Goal: Information Seeking & Learning: Learn about a topic

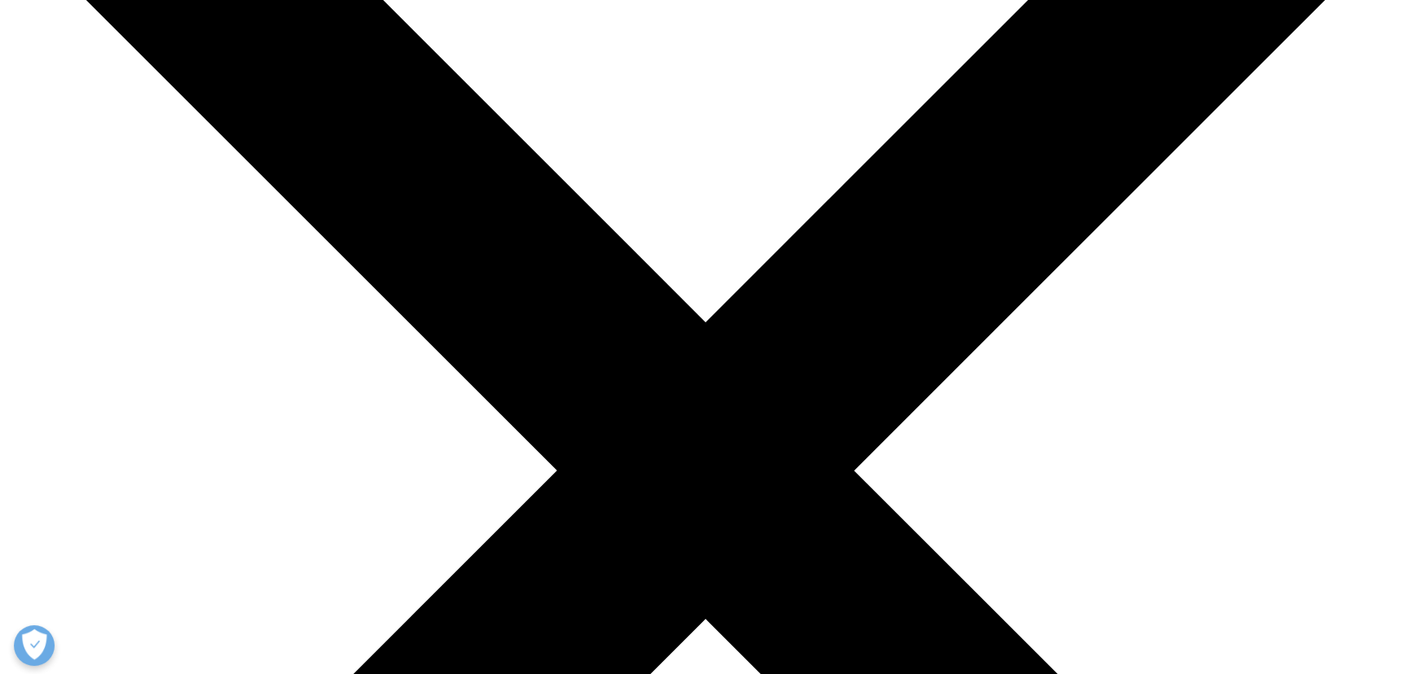
scroll to position [370, 0]
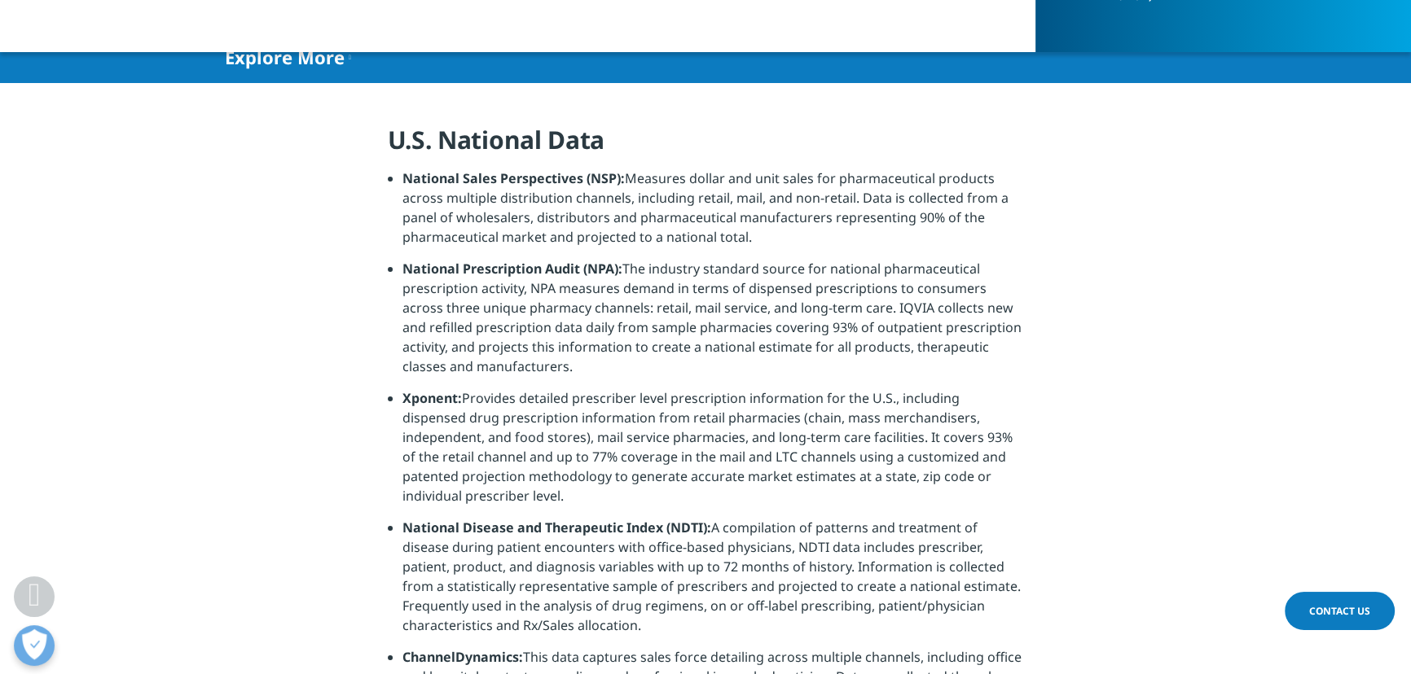
drag, startPoint x: 571, startPoint y: 367, endPoint x: 541, endPoint y: 319, distance: 56.0
click at [529, 319] on li "National Prescription Audit (NPA): The industry standard source for national ph…" at bounding box center [713, 324] width 622 height 130
click at [542, 319] on li "National Prescription Audit (NPA): The industry standard source for national ph…" at bounding box center [713, 324] width 622 height 130
drag, startPoint x: 593, startPoint y: 375, endPoint x: 591, endPoint y: 340, distance: 34.3
click at [591, 331] on li "National Prescription Audit (NPA): The industry standard source for national ph…" at bounding box center [713, 324] width 622 height 130
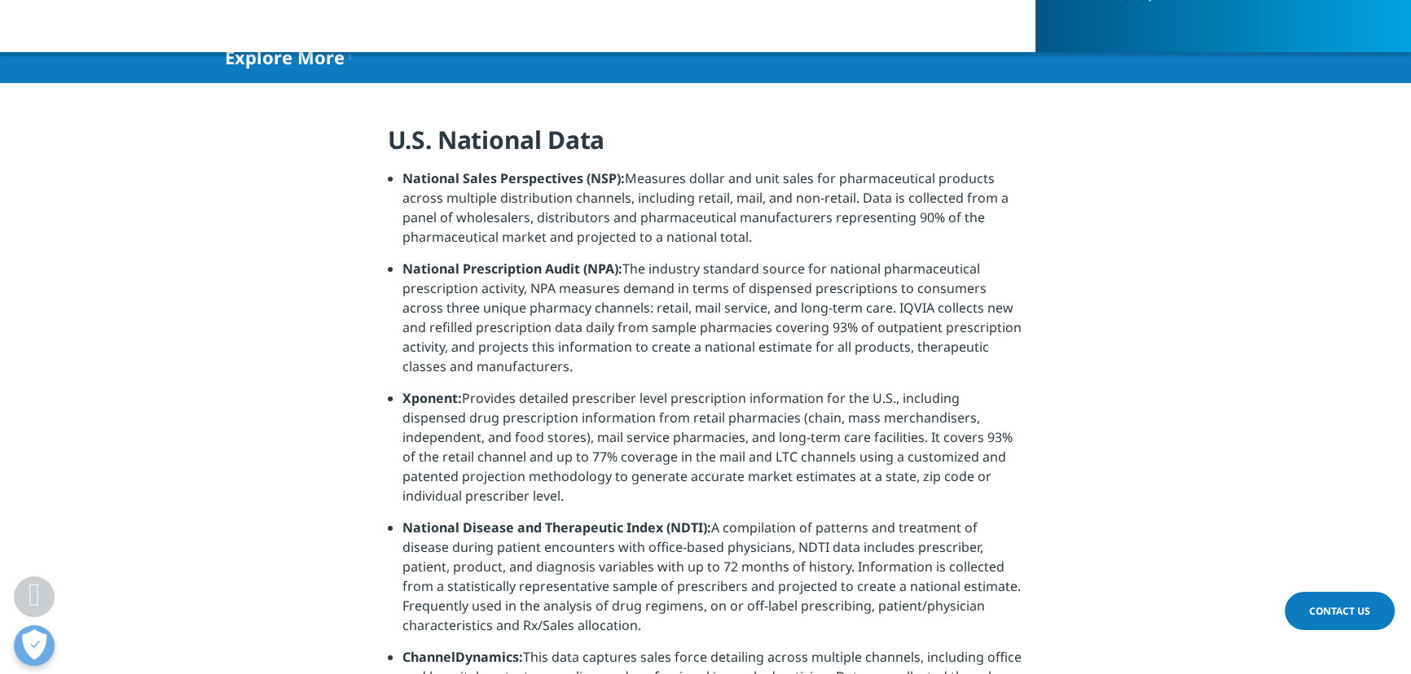
click at [589, 344] on li "National Prescription Audit (NPA): The industry standard source for national ph…" at bounding box center [713, 324] width 622 height 130
click at [570, 352] on li "National Prescription Audit (NPA): The industry standard source for national ph…" at bounding box center [713, 324] width 622 height 130
click at [526, 329] on li "National Prescription Audit (NPA): The industry standard source for national ph…" at bounding box center [713, 324] width 622 height 130
click at [582, 355] on li "National Prescription Audit (NPA): The industry standard source for national ph…" at bounding box center [713, 324] width 622 height 130
drag, startPoint x: 587, startPoint y: 270, endPoint x: 616, endPoint y: 265, distance: 29.9
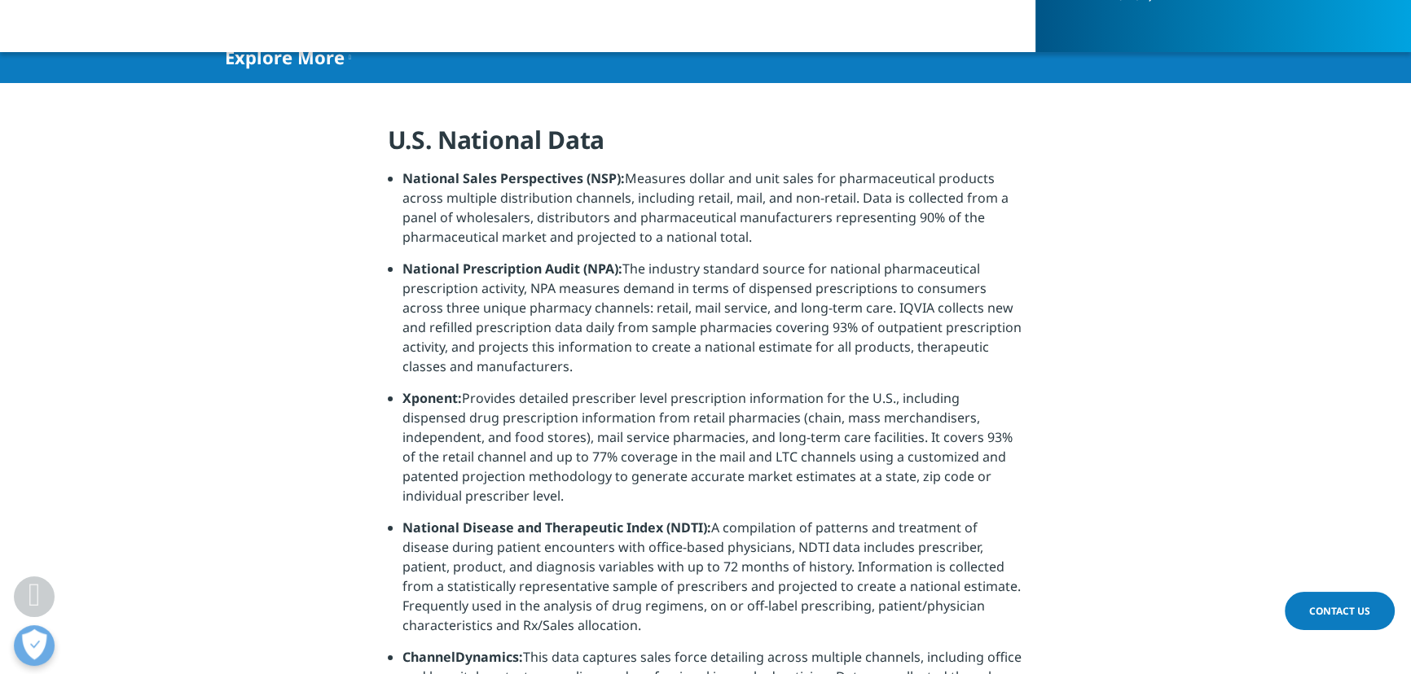
click at [604, 266] on strong "National Prescription Audit (NPA):" at bounding box center [512, 269] width 220 height 18
drag, startPoint x: 624, startPoint y: 263, endPoint x: 668, endPoint y: 261, distance: 44.0
click at [679, 264] on li "National Prescription Audit (NPA): The industry standard source for national ph…" at bounding box center [713, 324] width 622 height 130
click at [817, 326] on li "National Prescription Audit (NPA): The industry standard source for national ph…" at bounding box center [713, 324] width 622 height 130
drag, startPoint x: 809, startPoint y: 320, endPoint x: 838, endPoint y: 323, distance: 29.5
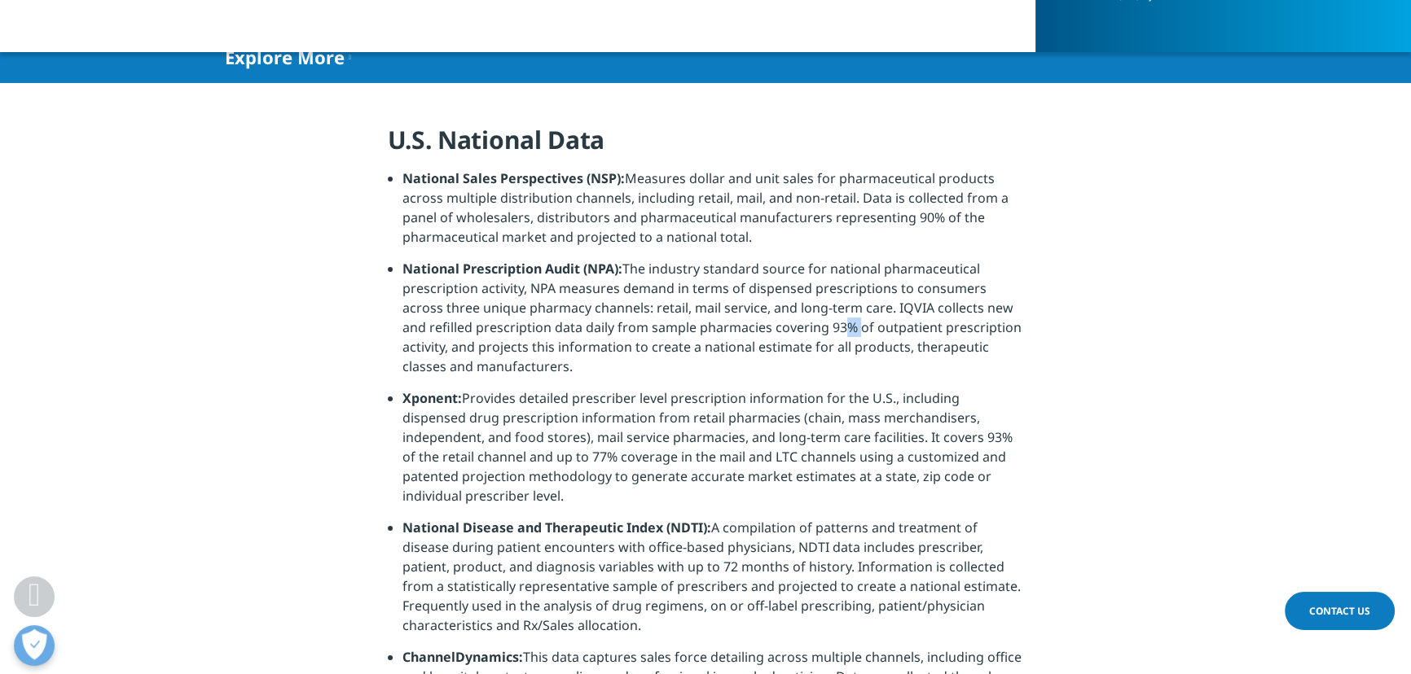
click at [830, 323] on li "National Prescription Audit (NPA): The industry standard source for national ph…" at bounding box center [713, 324] width 622 height 130
click at [797, 326] on li "National Prescription Audit (NPA): The industry standard source for national ph…" at bounding box center [713, 324] width 622 height 130
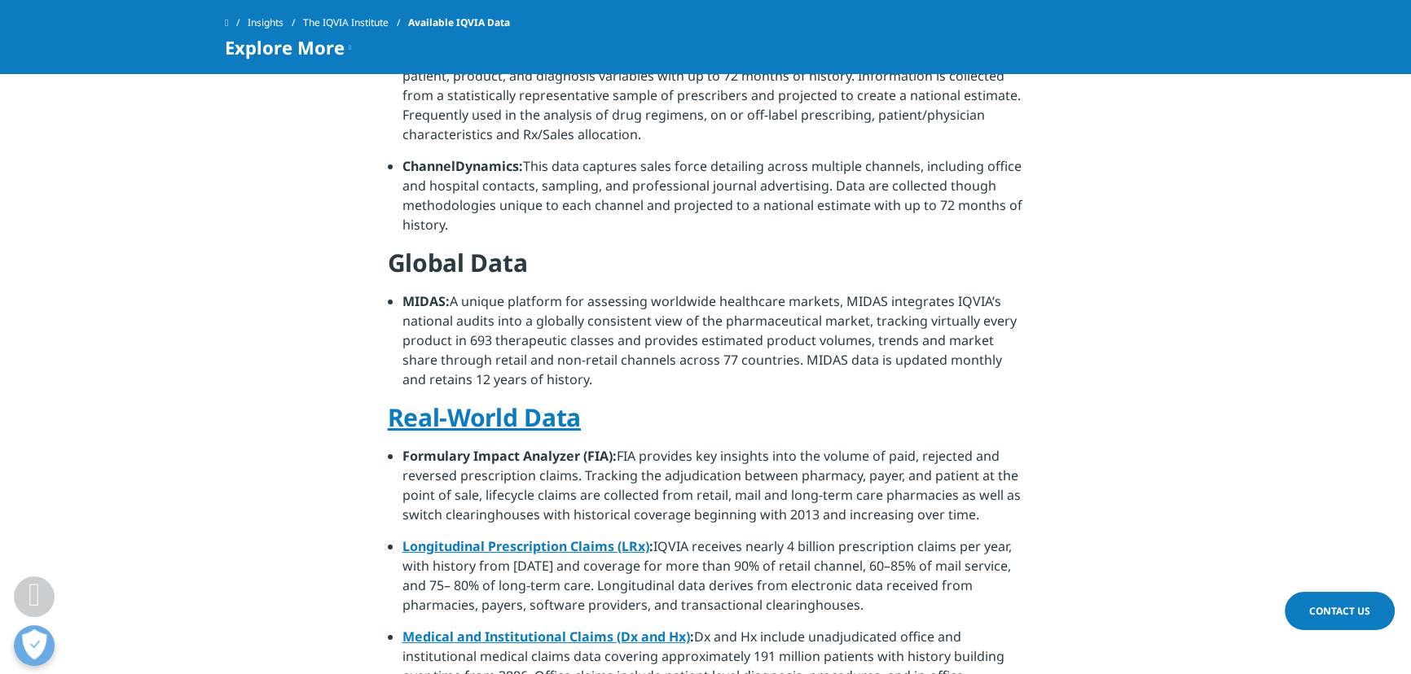
scroll to position [815, 0]
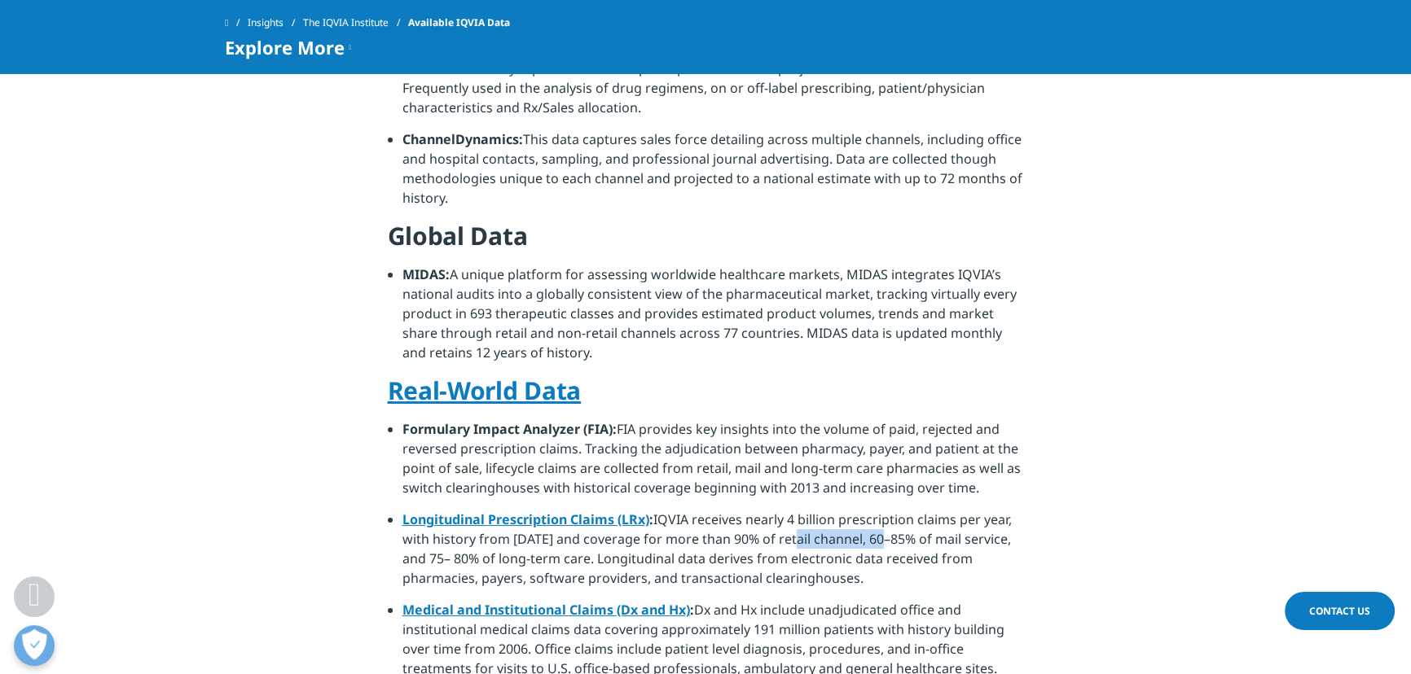
drag, startPoint x: 840, startPoint y: 518, endPoint x: 877, endPoint y: 518, distance: 36.7
click at [875, 519] on li "Longitudinal Prescription Claims (LRx) : IQVIA receives nearly 4 billion prescr…" at bounding box center [713, 555] width 622 height 90
click at [876, 518] on li "Longitudinal Prescription Claims (LRx) : IQVIA receives nearly 4 billion prescr…" at bounding box center [713, 555] width 622 height 90
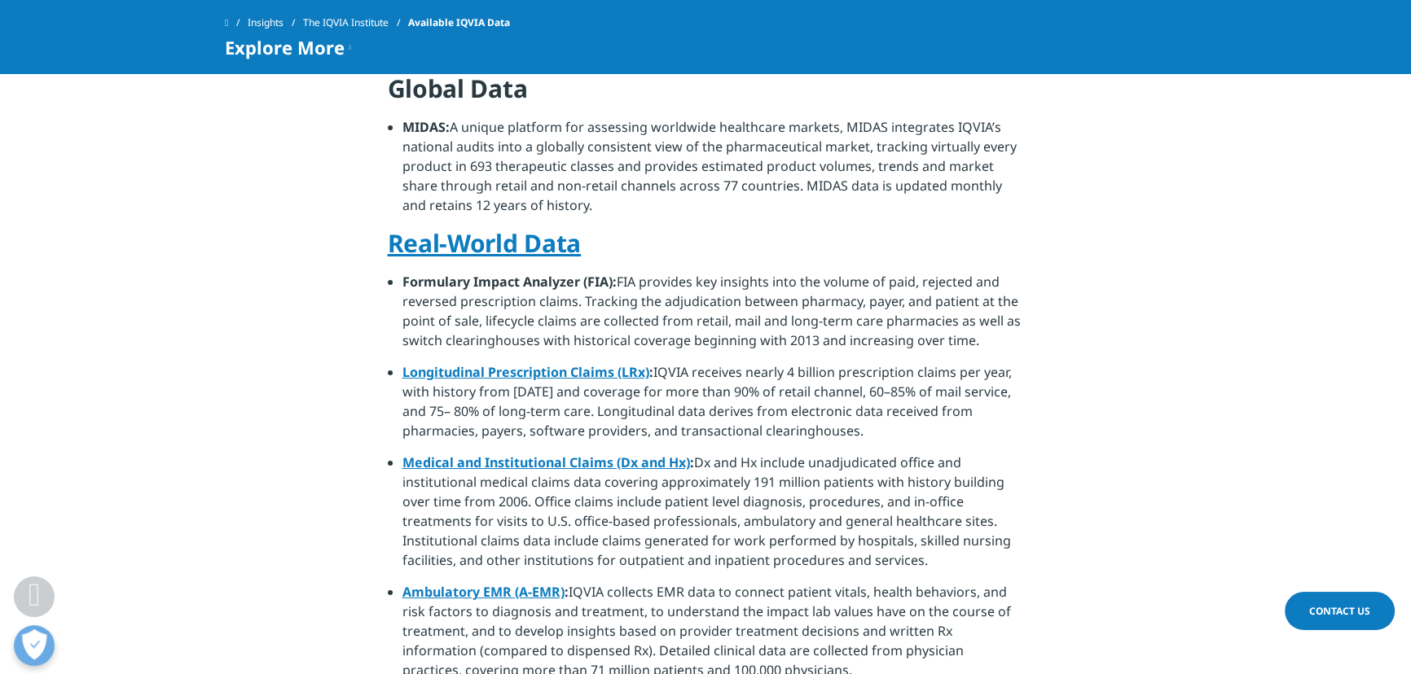
scroll to position [1110, 0]
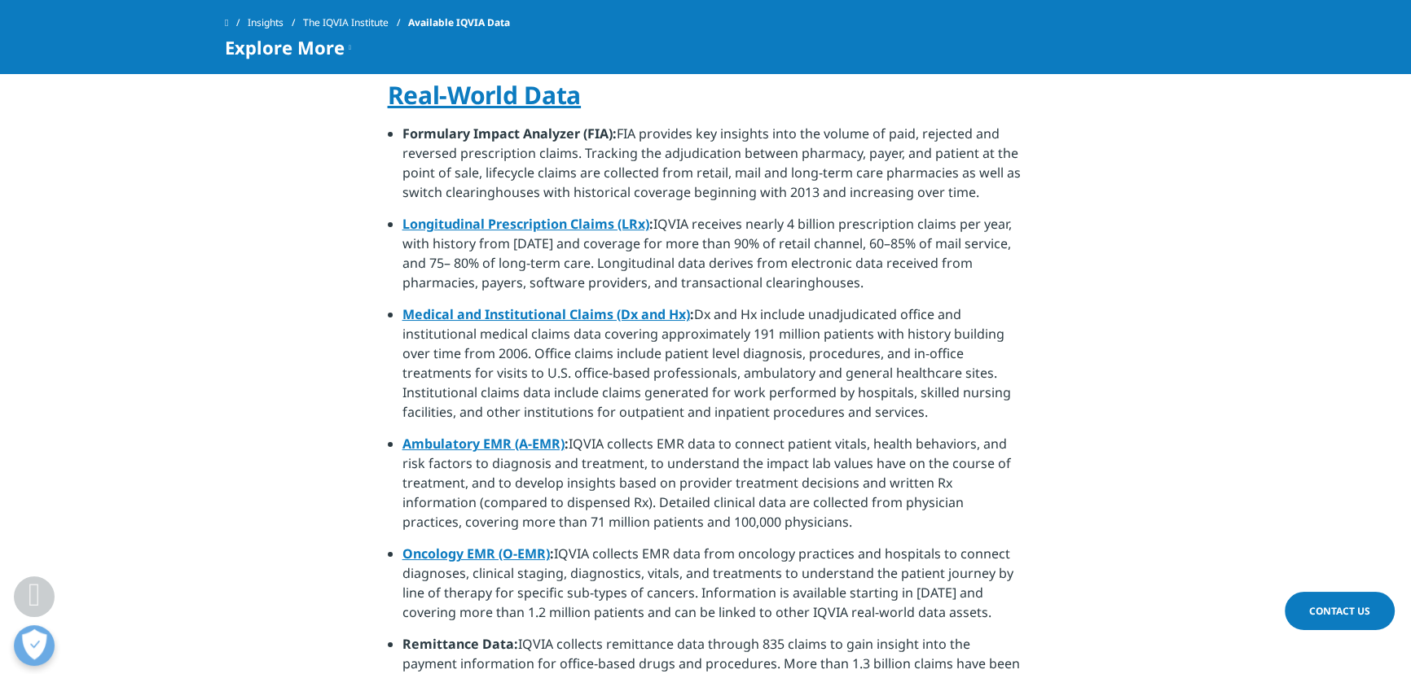
click at [920, 235] on li "Longitudinal Prescription Claims (LRx) : IQVIA receives nearly 4 billion prescr…" at bounding box center [713, 259] width 622 height 90
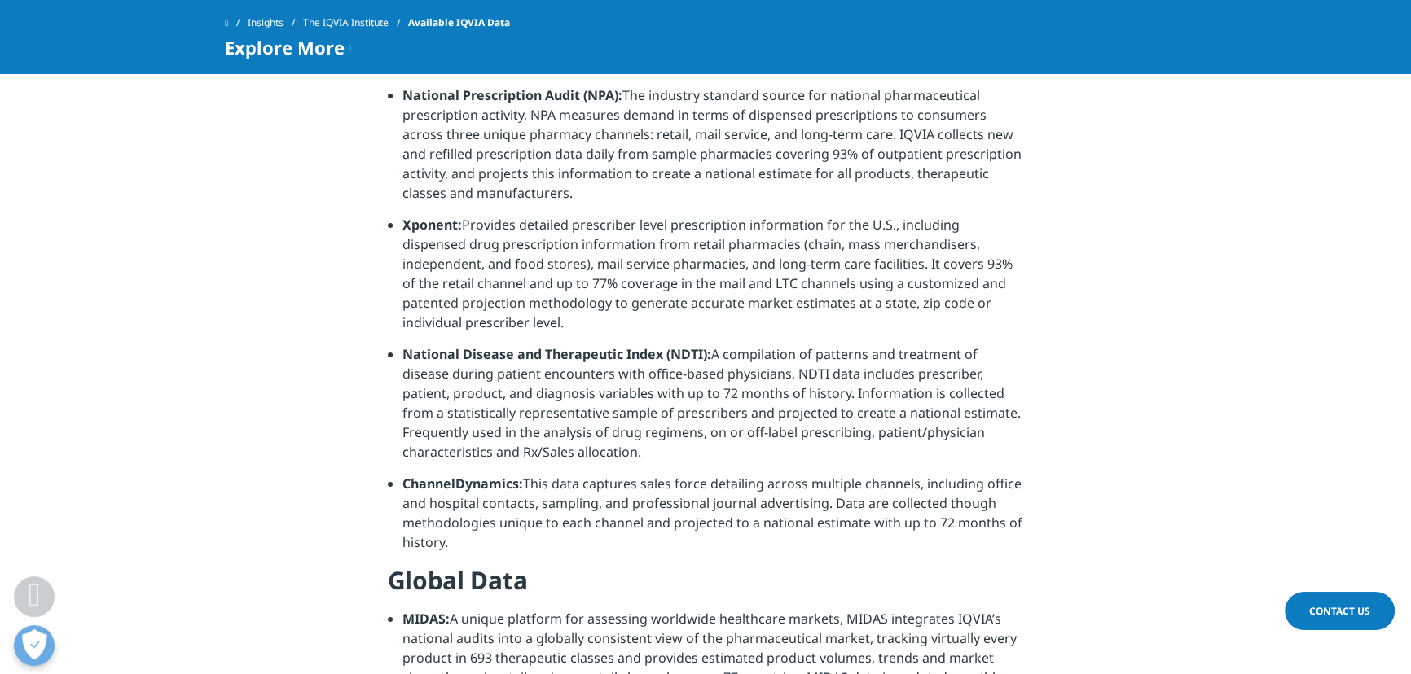
scroll to position [444, 0]
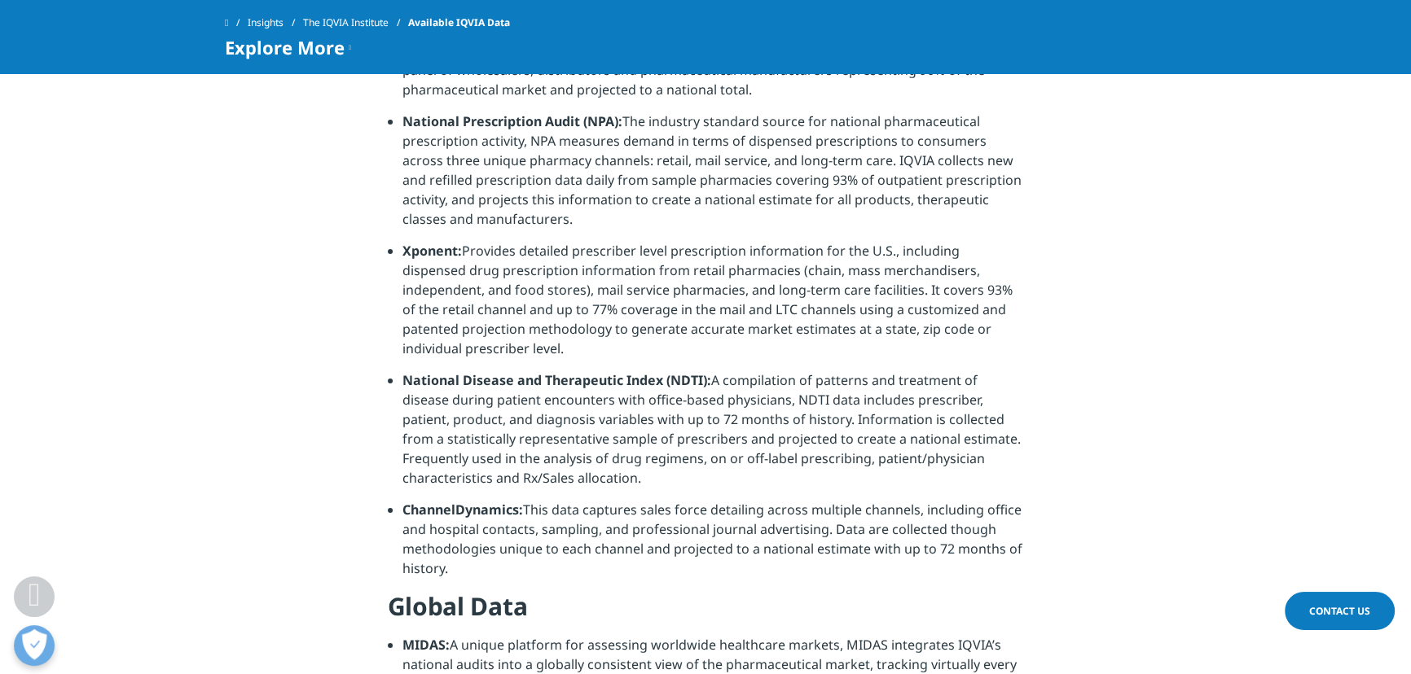
click at [822, 293] on li "Xponent: Provides detailed prescriber level prescription information for the U.…" at bounding box center [713, 306] width 622 height 130
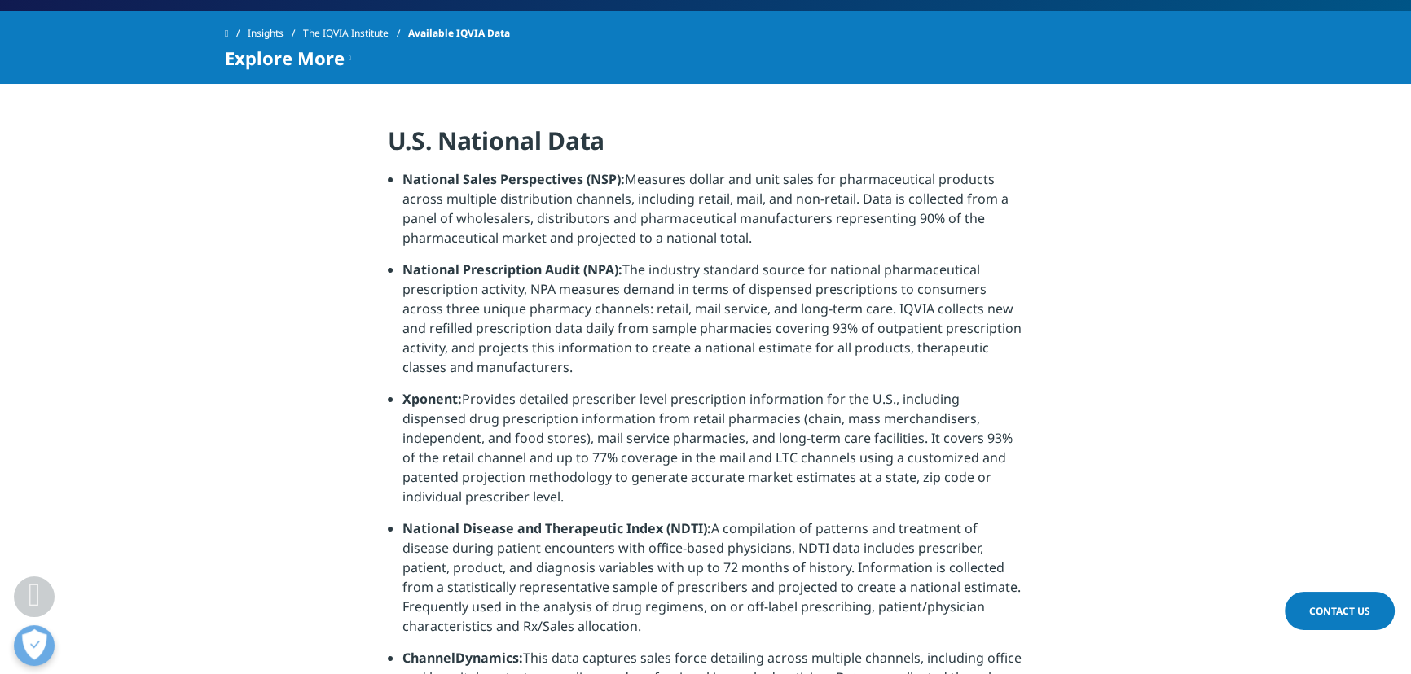
scroll to position [370, 0]
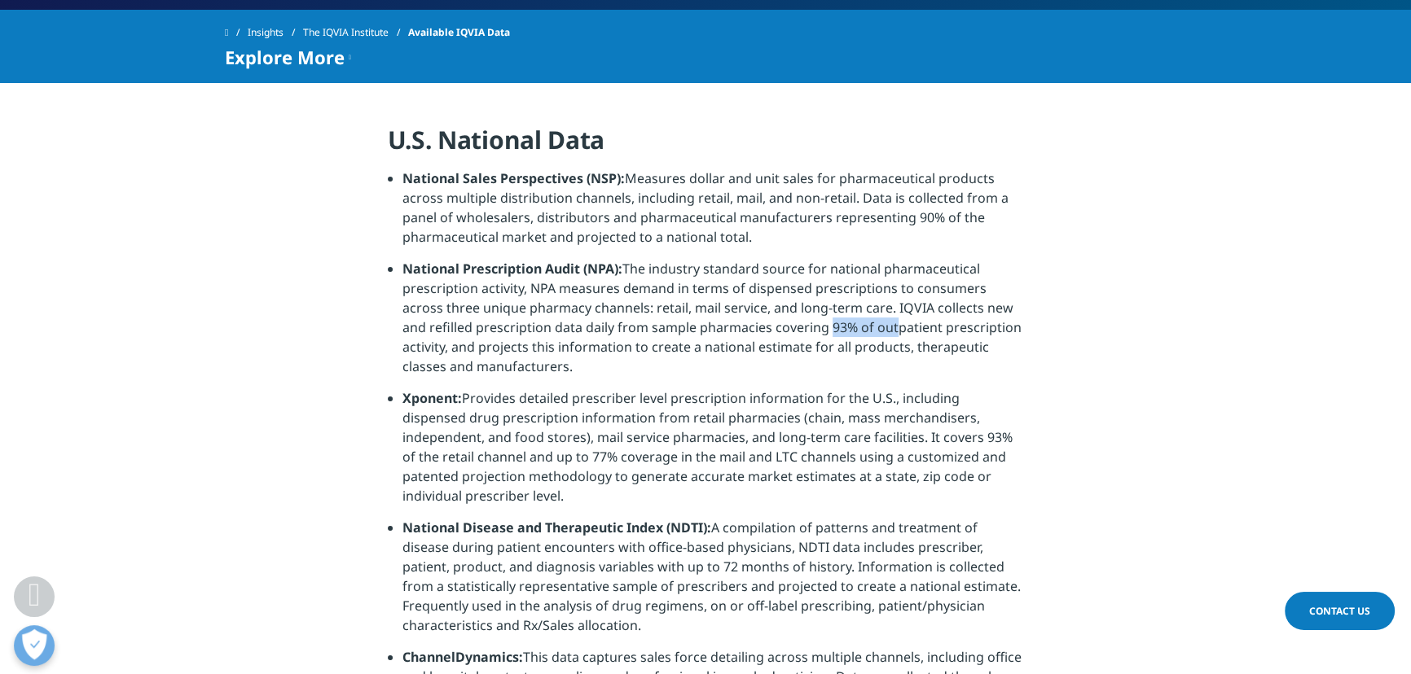
click at [861, 326] on li "National Prescription Audit (NPA): The industry standard source for national ph…" at bounding box center [713, 324] width 622 height 130
click at [863, 326] on li "National Prescription Audit (NPA): The industry standard source for national ph…" at bounding box center [713, 324] width 622 height 130
click at [913, 326] on li "National Prescription Audit (NPA): The industry standard source for national ph…" at bounding box center [713, 324] width 622 height 130
drag, startPoint x: 825, startPoint y: 319, endPoint x: 862, endPoint y: 319, distance: 36.7
click at [858, 319] on li "National Prescription Audit (NPA): The industry standard source for national ph…" at bounding box center [713, 324] width 622 height 130
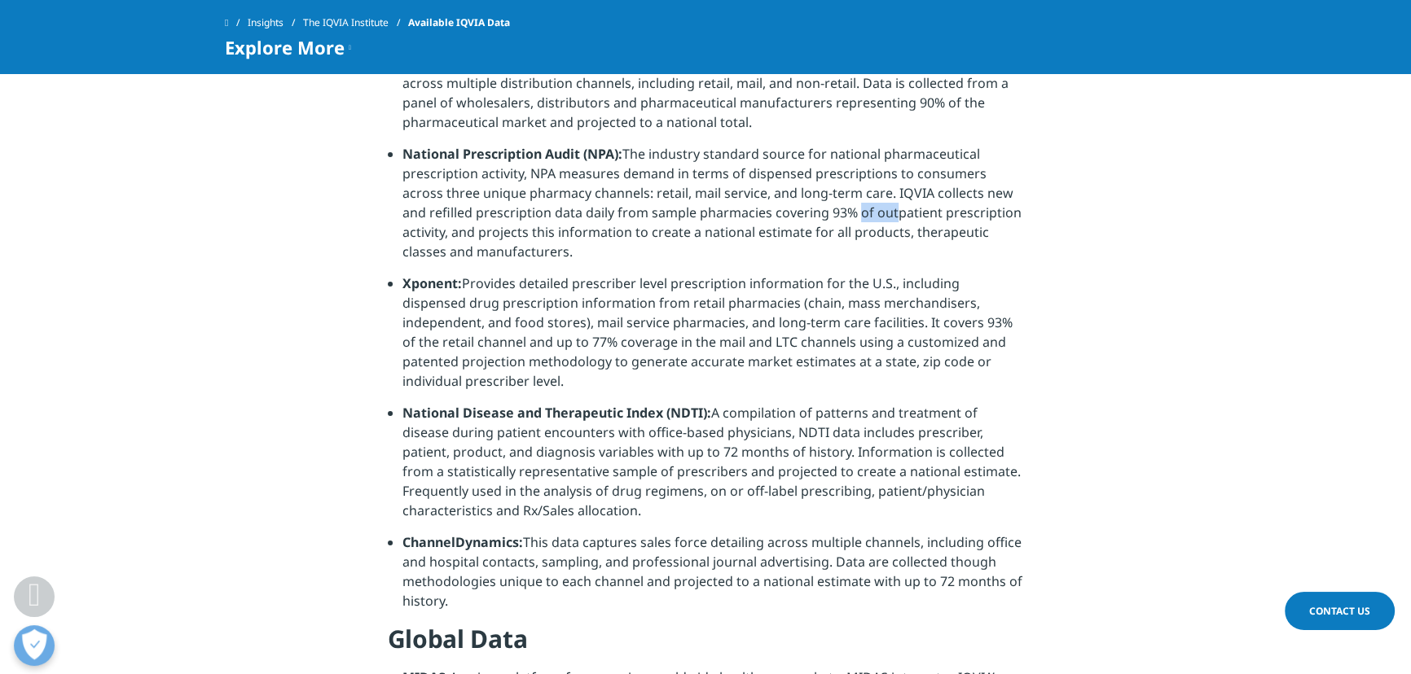
scroll to position [444, 0]
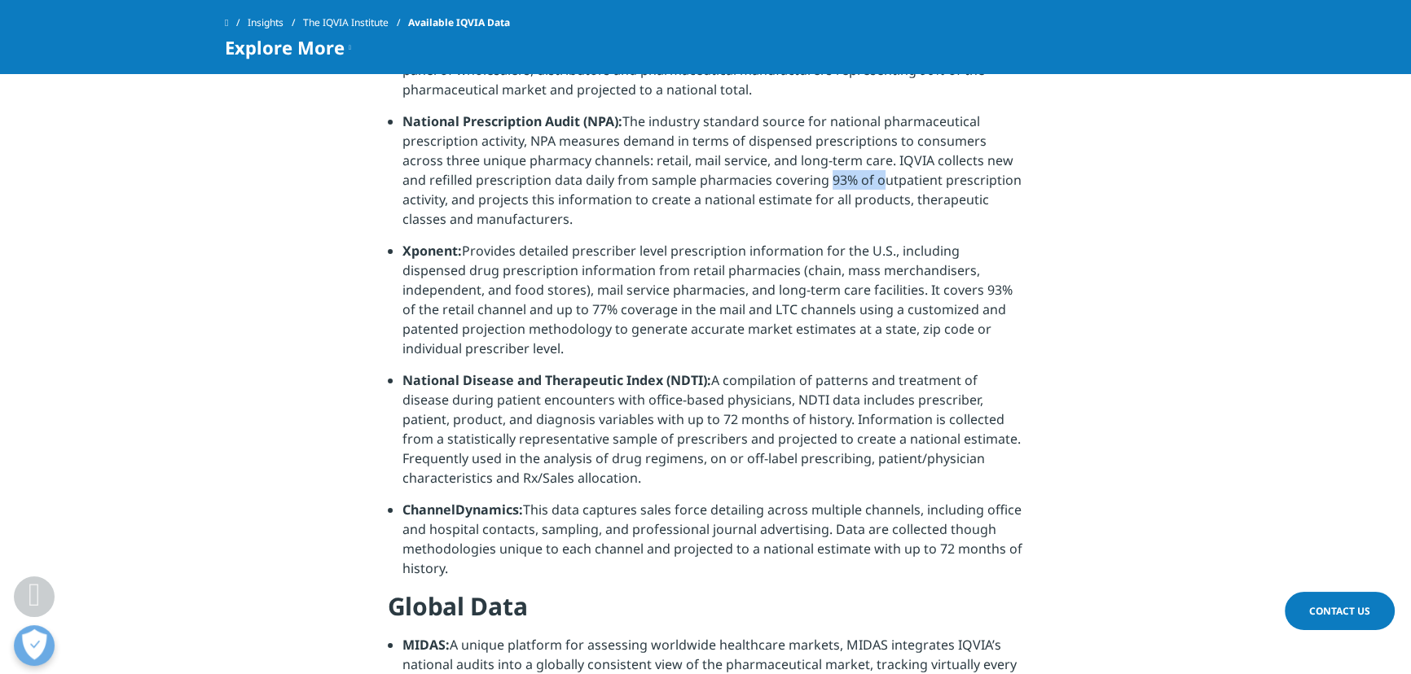
drag, startPoint x: 828, startPoint y: 180, endPoint x: 850, endPoint y: 179, distance: 22.0
click at [850, 179] on li "National Prescription Audit (NPA): The industry standard source for national ph…" at bounding box center [713, 177] width 622 height 130
click at [802, 182] on li "National Prescription Audit (NPA): The industry standard source for national ph…" at bounding box center [713, 177] width 622 height 130
click at [915, 181] on li "National Prescription Audit (NPA): The industry standard source for national ph…" at bounding box center [713, 177] width 622 height 130
click at [934, 179] on li "National Prescription Audit (NPA): The industry standard source for national ph…" at bounding box center [713, 177] width 622 height 130
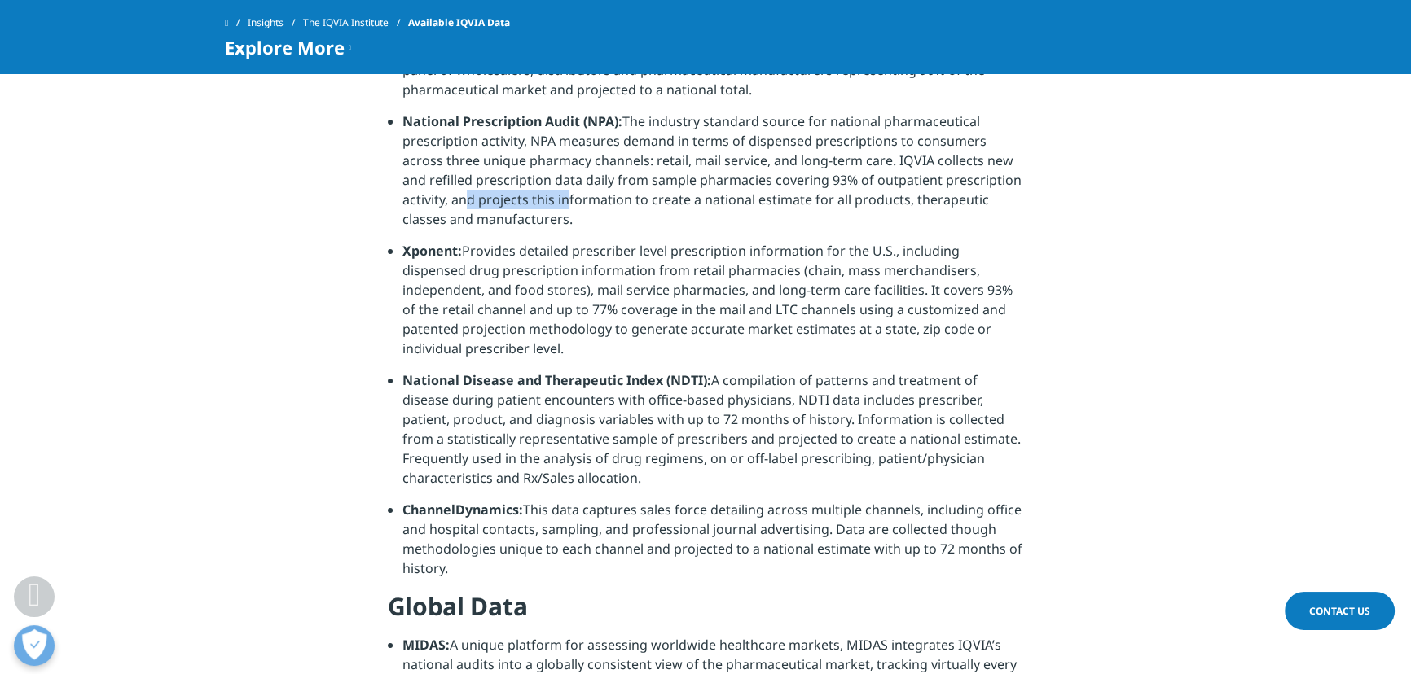
drag, startPoint x: 589, startPoint y: 199, endPoint x: 608, endPoint y: 192, distance: 19.8
click at [611, 199] on li "National Prescription Audit (NPA): The industry standard source for national ph…" at bounding box center [713, 177] width 622 height 130
click at [608, 192] on li "National Prescription Audit (NPA): The industry standard source for national ph…" at bounding box center [713, 177] width 622 height 130
click at [778, 167] on li "National Prescription Audit (NPA): The industry standard source for national ph…" at bounding box center [713, 177] width 622 height 130
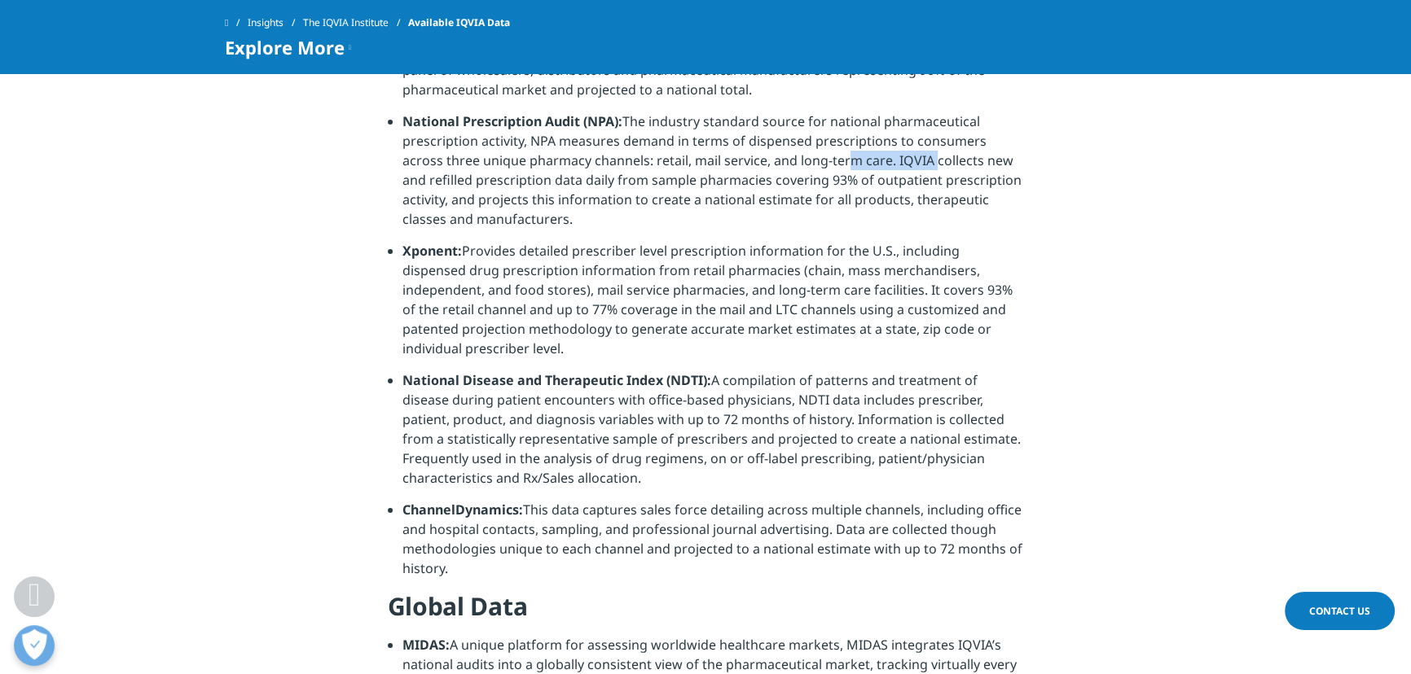
drag, startPoint x: 796, startPoint y: 159, endPoint x: 890, endPoint y: 166, distance: 94.0
click at [888, 166] on li "National Prescription Audit (NPA): The industry standard source for national ph…" at bounding box center [713, 177] width 622 height 130
drag, startPoint x: 890, startPoint y: 166, endPoint x: 885, endPoint y: 186, distance: 20.0
click at [892, 166] on li "National Prescription Audit (NPA): The industry standard source for national ph…" at bounding box center [713, 177] width 622 height 130
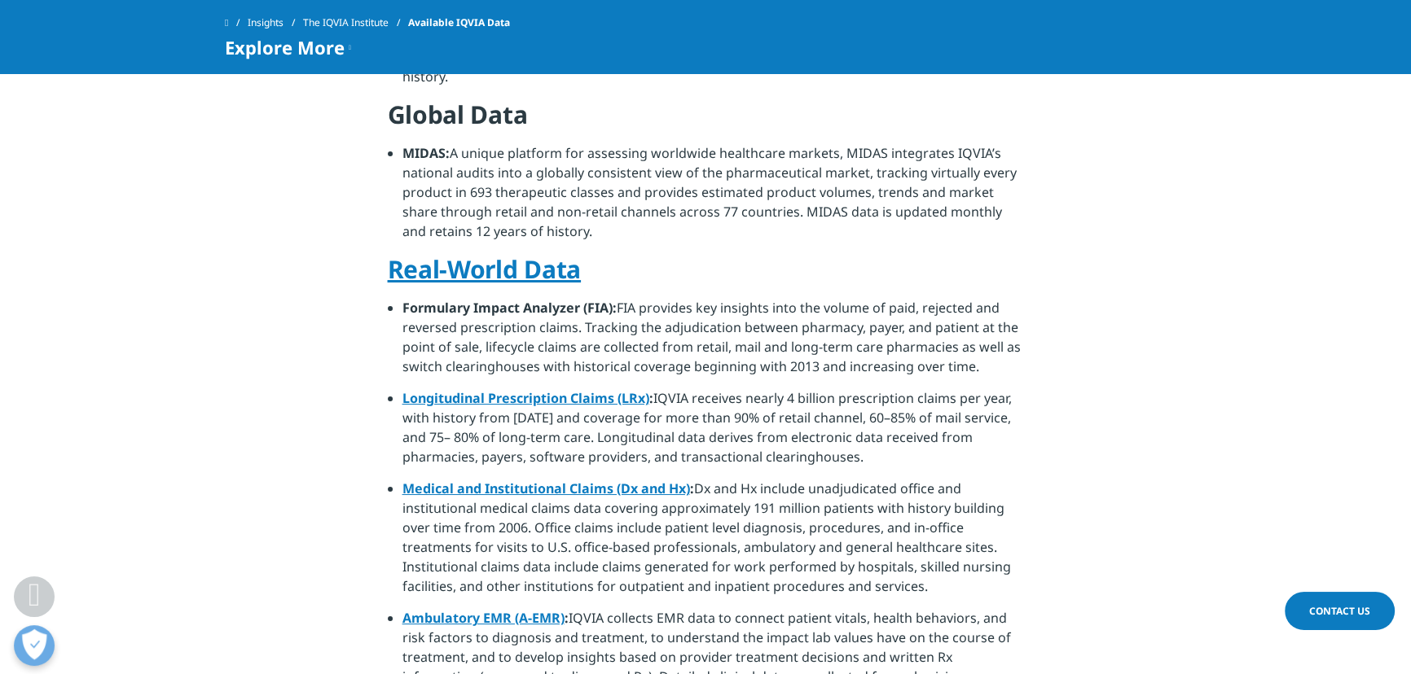
scroll to position [962, 0]
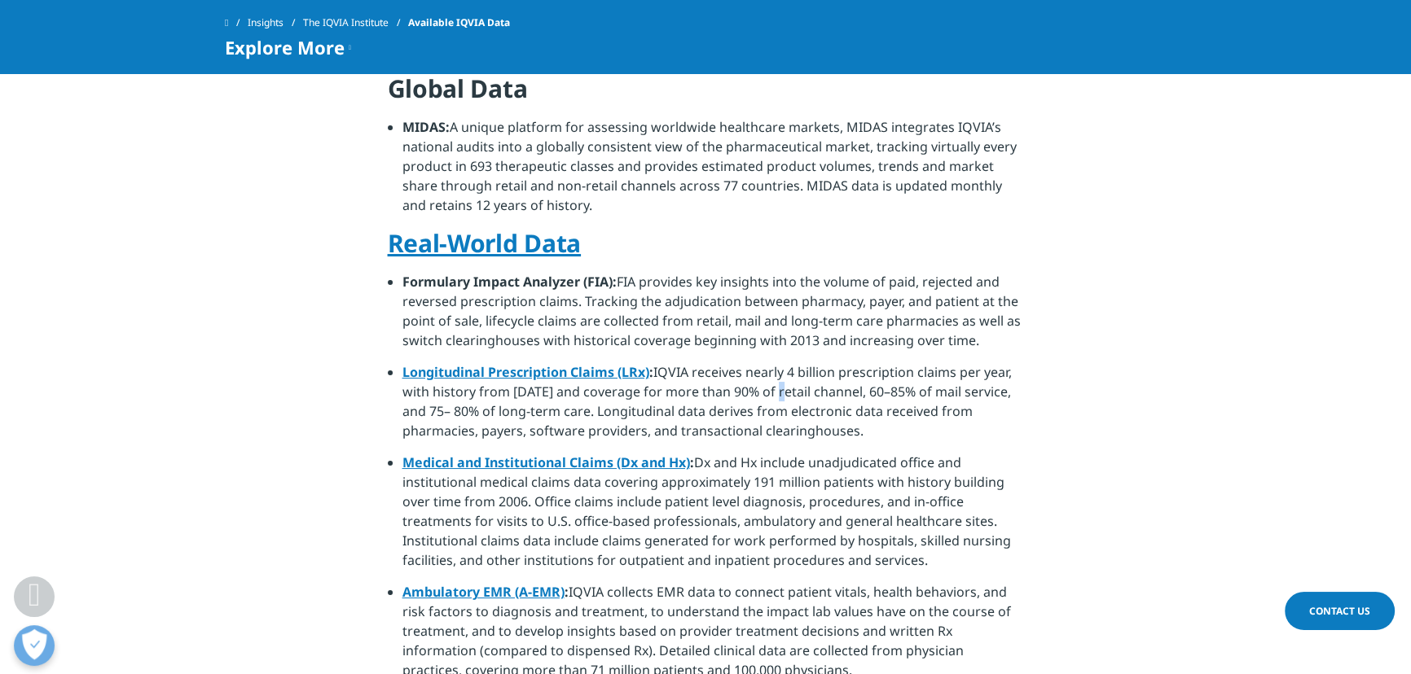
drag, startPoint x: 771, startPoint y: 374, endPoint x: 817, endPoint y: 377, distance: 46.5
click at [820, 378] on li "Longitudinal Prescription Claims (LRx) : IQVIA receives nearly 4 billion prescr…" at bounding box center [713, 407] width 622 height 90
click at [811, 377] on li "Longitudinal Prescription Claims (LRx) : IQVIA receives nearly 4 billion prescr…" at bounding box center [713, 407] width 622 height 90
drag, startPoint x: 741, startPoint y: 371, endPoint x: 767, endPoint y: 371, distance: 25.3
click at [749, 372] on li "Longitudinal Prescription Claims (LRx) : IQVIA receives nearly 4 billion prescr…" at bounding box center [713, 407] width 622 height 90
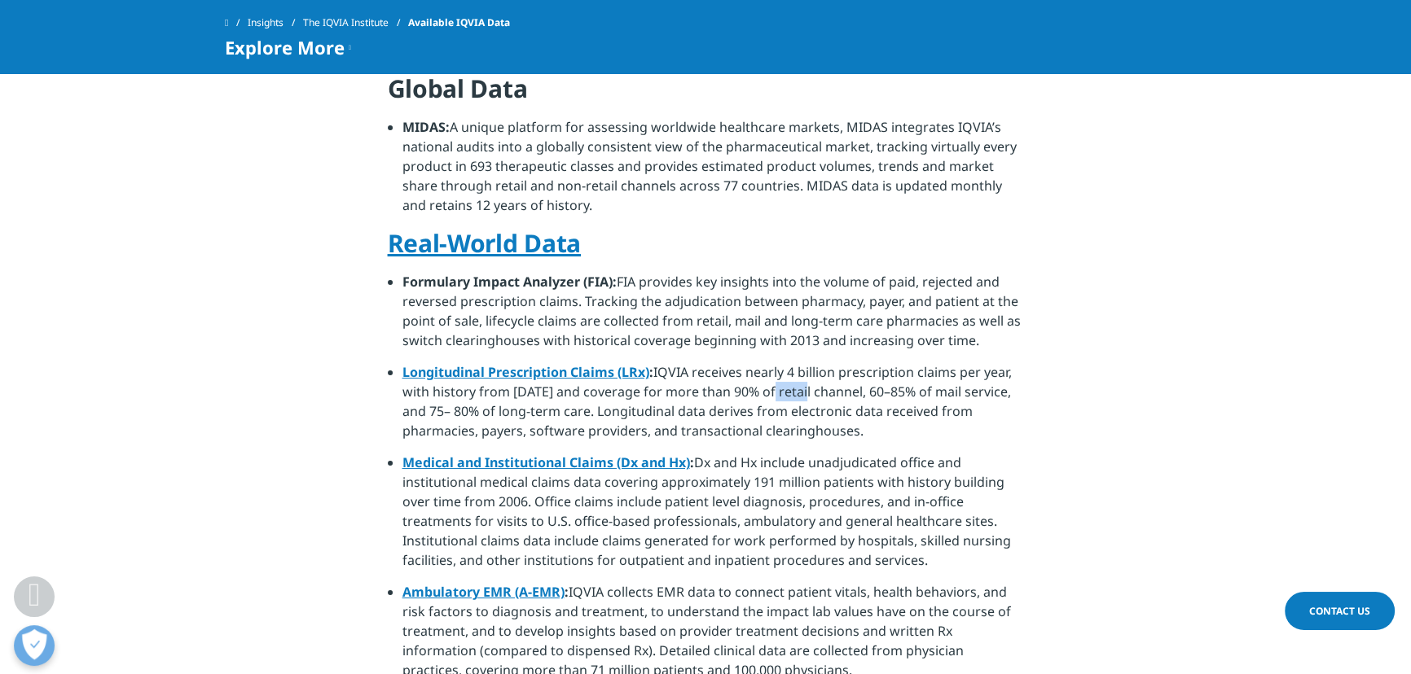
drag, startPoint x: 769, startPoint y: 370, endPoint x: 805, endPoint y: 369, distance: 35.9
click at [803, 371] on li "Longitudinal Prescription Claims (LRx) : IQVIA receives nearly 4 billion prescr…" at bounding box center [713, 407] width 622 height 90
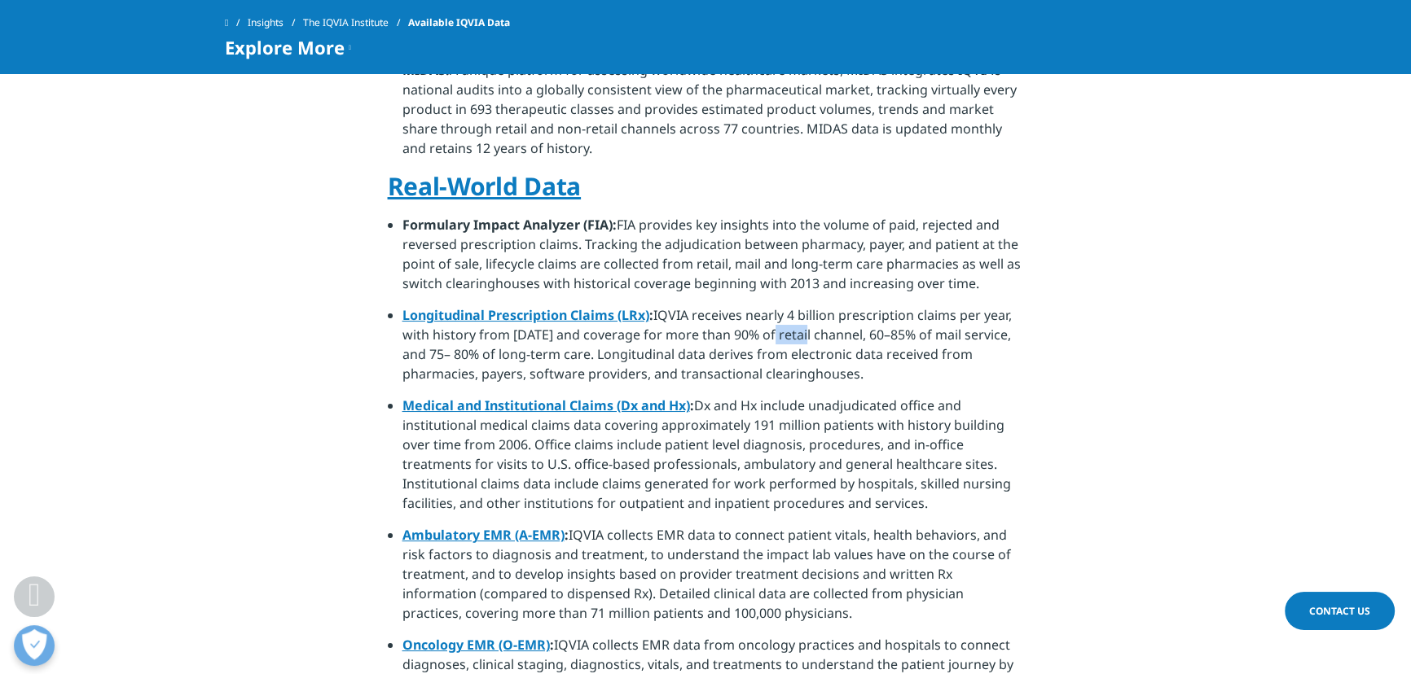
scroll to position [1110, 0]
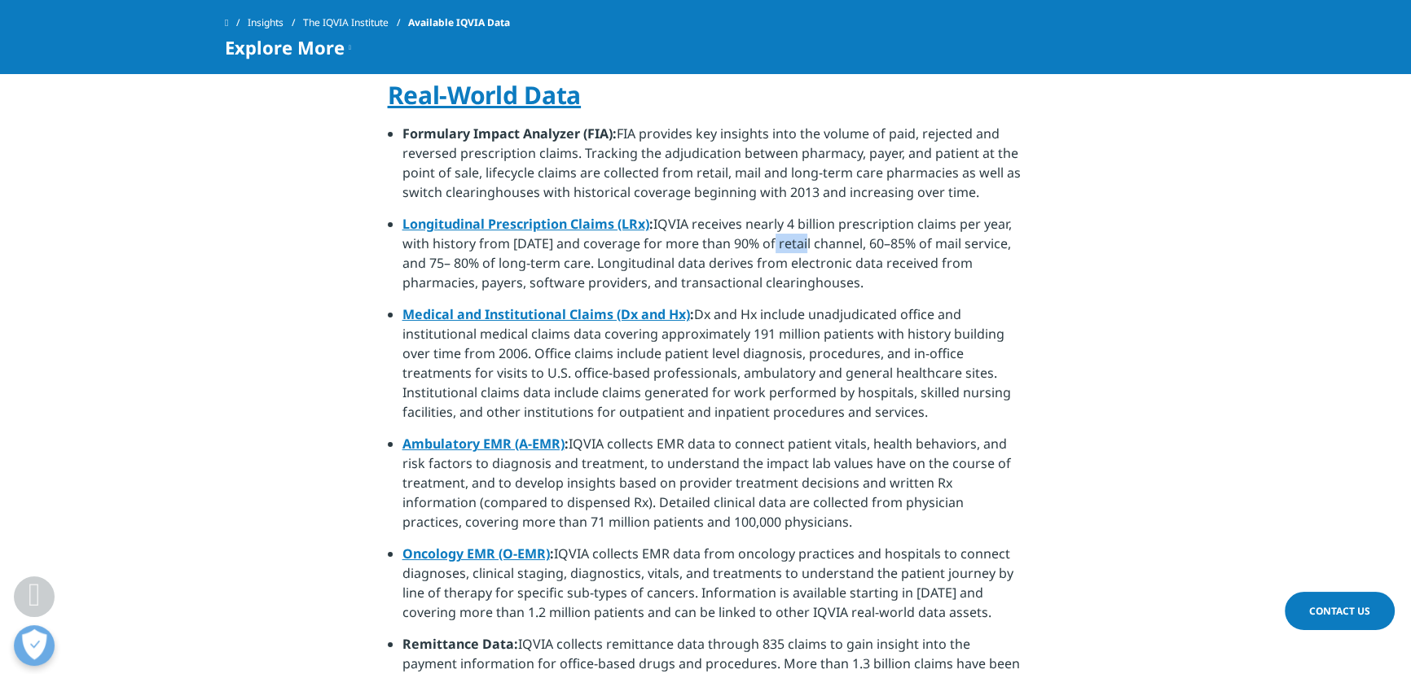
click at [778, 225] on li "Longitudinal Prescription Claims (LRx) : IQVIA receives nearly 4 billion prescr…" at bounding box center [713, 259] width 622 height 90
drag, startPoint x: 761, startPoint y: 220, endPoint x: 827, endPoint y: 222, distance: 66.0
click at [826, 222] on li "Longitudinal Prescription Claims (LRx) : IQVIA receives nearly 4 billion prescr…" at bounding box center [713, 259] width 622 height 90
click at [853, 226] on li "Longitudinal Prescription Claims (LRx) : IQVIA receives nearly 4 billion prescr…" at bounding box center [713, 259] width 622 height 90
drag, startPoint x: 822, startPoint y: 222, endPoint x: 929, endPoint y: 226, distance: 107.6
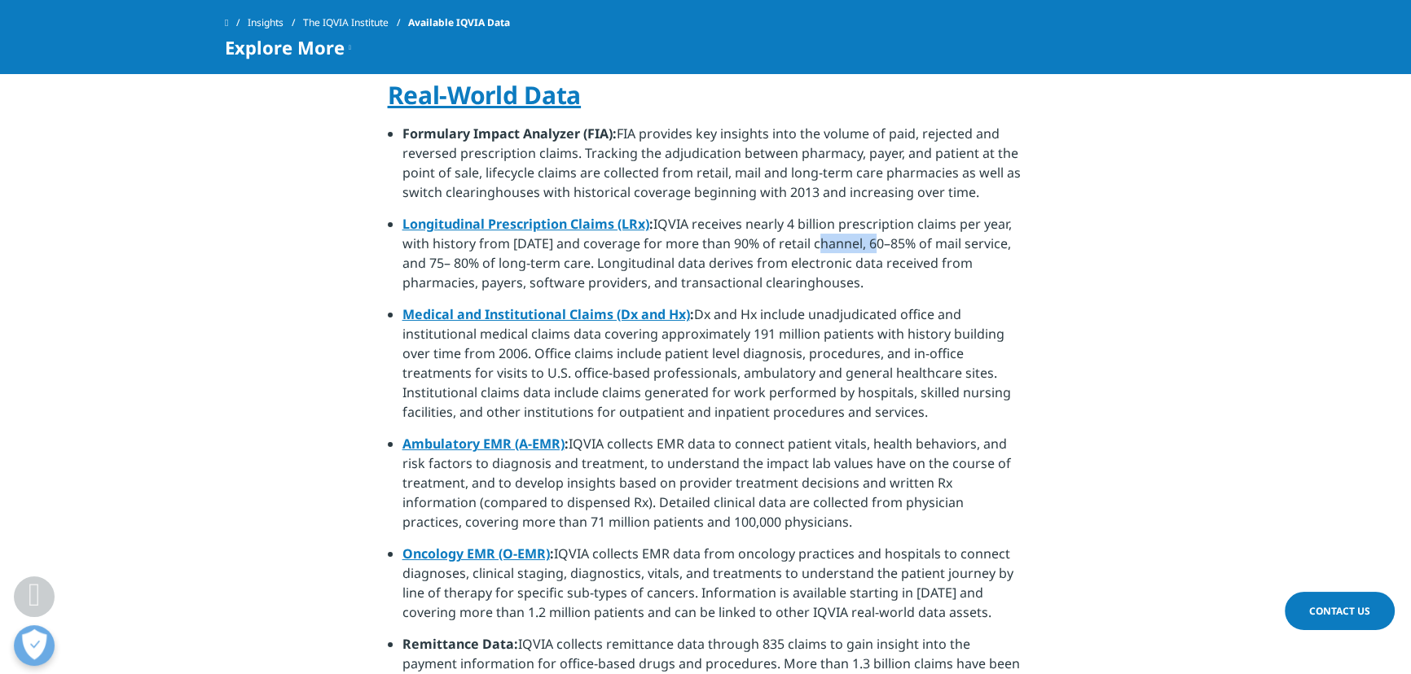
click at [930, 229] on li "Longitudinal Prescription Claims (LRx) : IQVIA receives nearly 4 billion prescr…" at bounding box center [713, 259] width 622 height 90
click at [918, 225] on li "Longitudinal Prescription Claims (LRx) : IQVIA receives nearly 4 billion prescr…" at bounding box center [713, 259] width 622 height 90
drag, startPoint x: 934, startPoint y: 222, endPoint x: 971, endPoint y: 224, distance: 36.7
click at [974, 224] on li "Longitudinal Prescription Claims (LRx) : IQVIA receives nearly 4 billion prescr…" at bounding box center [713, 259] width 622 height 90
drag, startPoint x: 475, startPoint y: 239, endPoint x: 591, endPoint y: 251, distance: 116.2
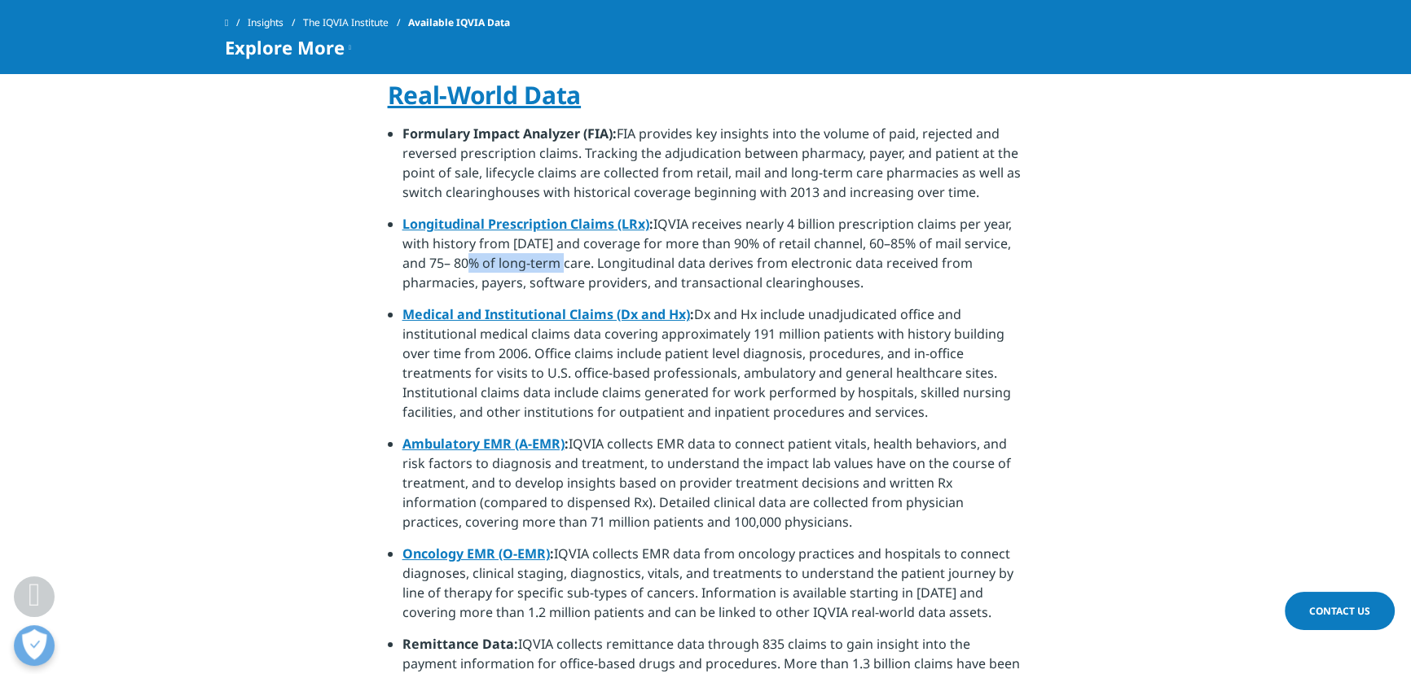
click at [587, 251] on li "Longitudinal Prescription Claims (LRx) : IQVIA receives nearly 4 billion prescr…" at bounding box center [713, 259] width 622 height 90
drag, startPoint x: 596, startPoint y: 252, endPoint x: 655, endPoint y: 247, distance: 58.9
click at [649, 252] on li "Longitudinal Prescription Claims (LRx) : IQVIA receives nearly 4 billion prescr…" at bounding box center [713, 259] width 622 height 90
click at [655, 246] on li "Longitudinal Prescription Claims (LRx) : IQVIA receives nearly 4 billion prescr…" at bounding box center [713, 259] width 622 height 90
click at [718, 240] on li "Longitudinal Prescription Claims (LRx) : IQVIA receives nearly 4 billion prescr…" at bounding box center [713, 259] width 622 height 90
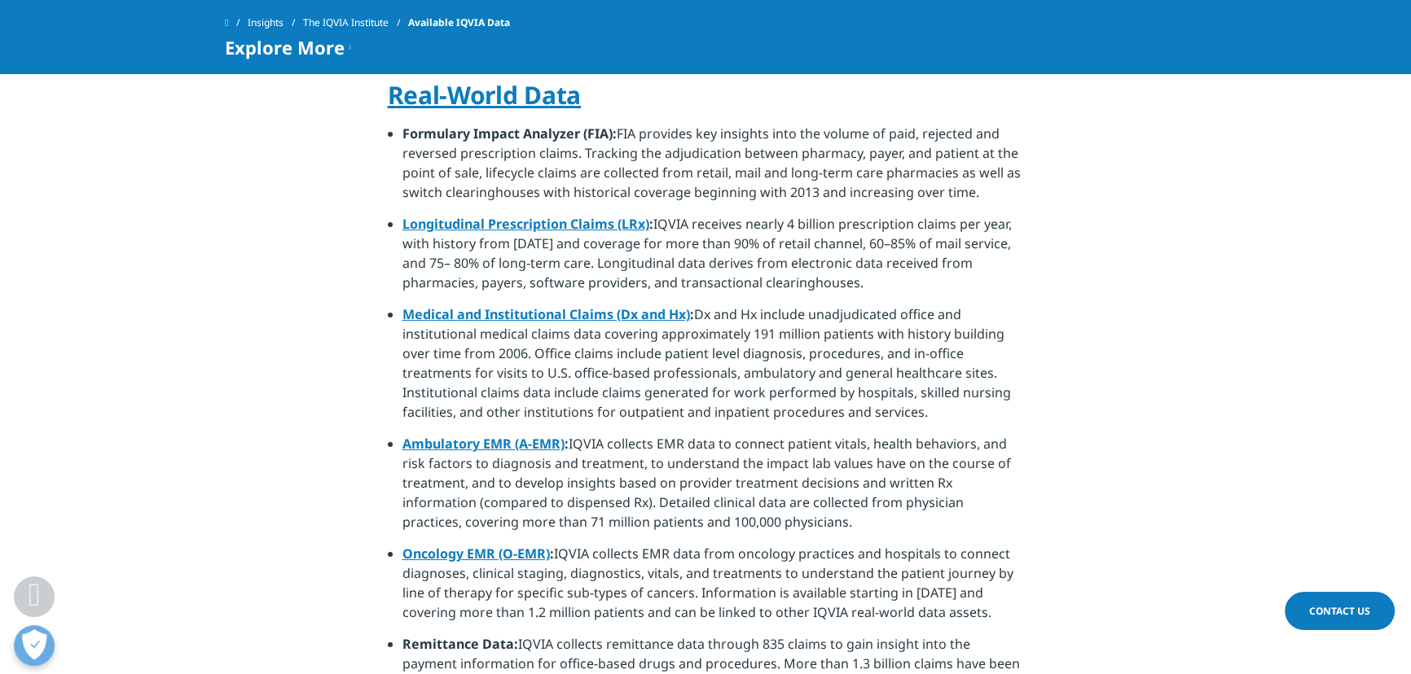
click at [729, 239] on li "Longitudinal Prescription Claims (LRx) : IQVIA receives nearly 4 billion prescr…" at bounding box center [713, 259] width 622 height 90
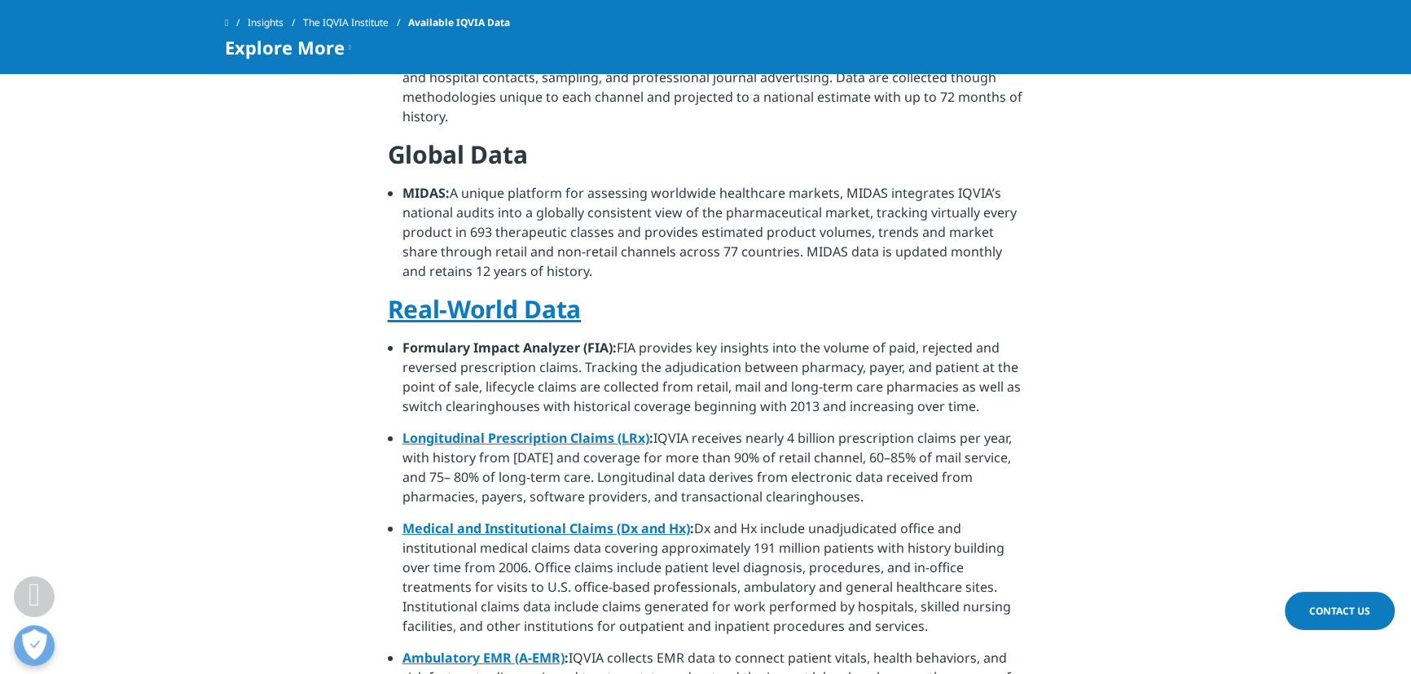
scroll to position [815, 0]
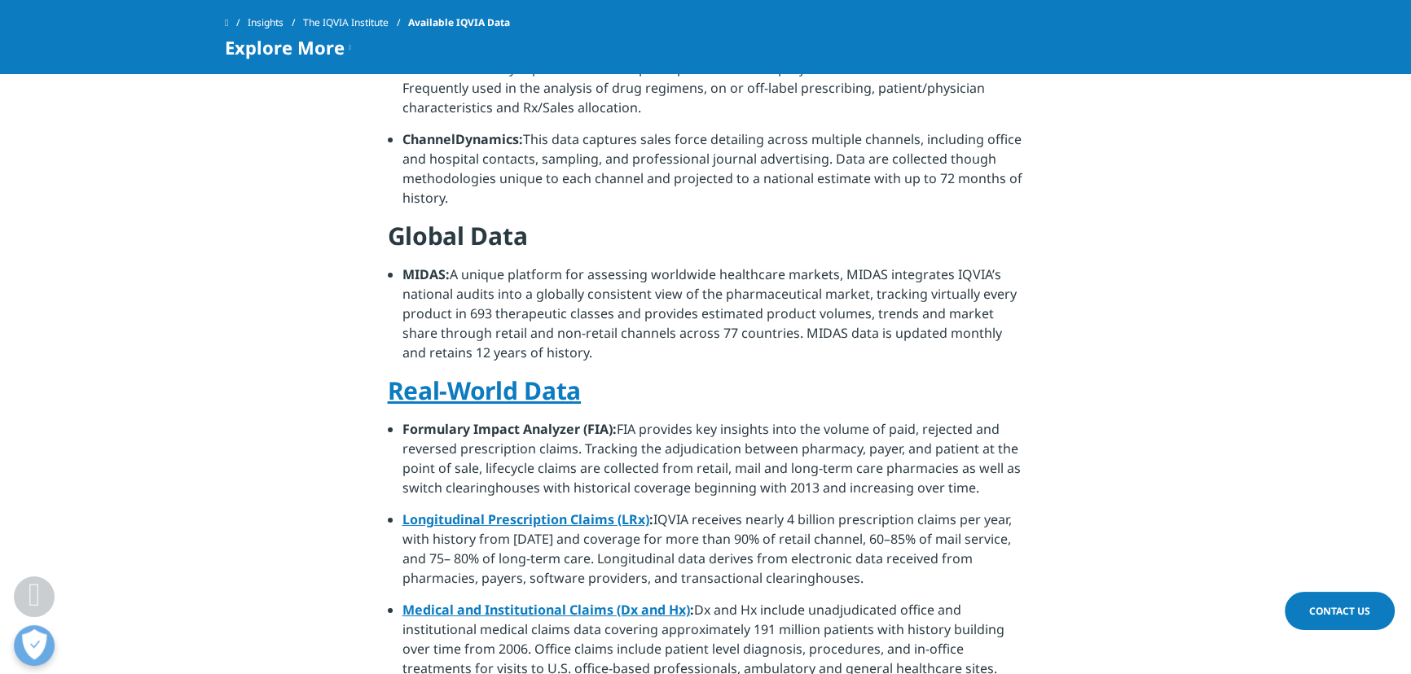
click at [740, 518] on li "Longitudinal Prescription Claims (LRx) : IQVIA receives nearly 4 billion prescr…" at bounding box center [713, 555] width 622 height 90
click at [841, 510] on li "Longitudinal Prescription Claims (LRx) : IQVIA receives nearly 4 billion prescr…" at bounding box center [713, 555] width 622 height 90
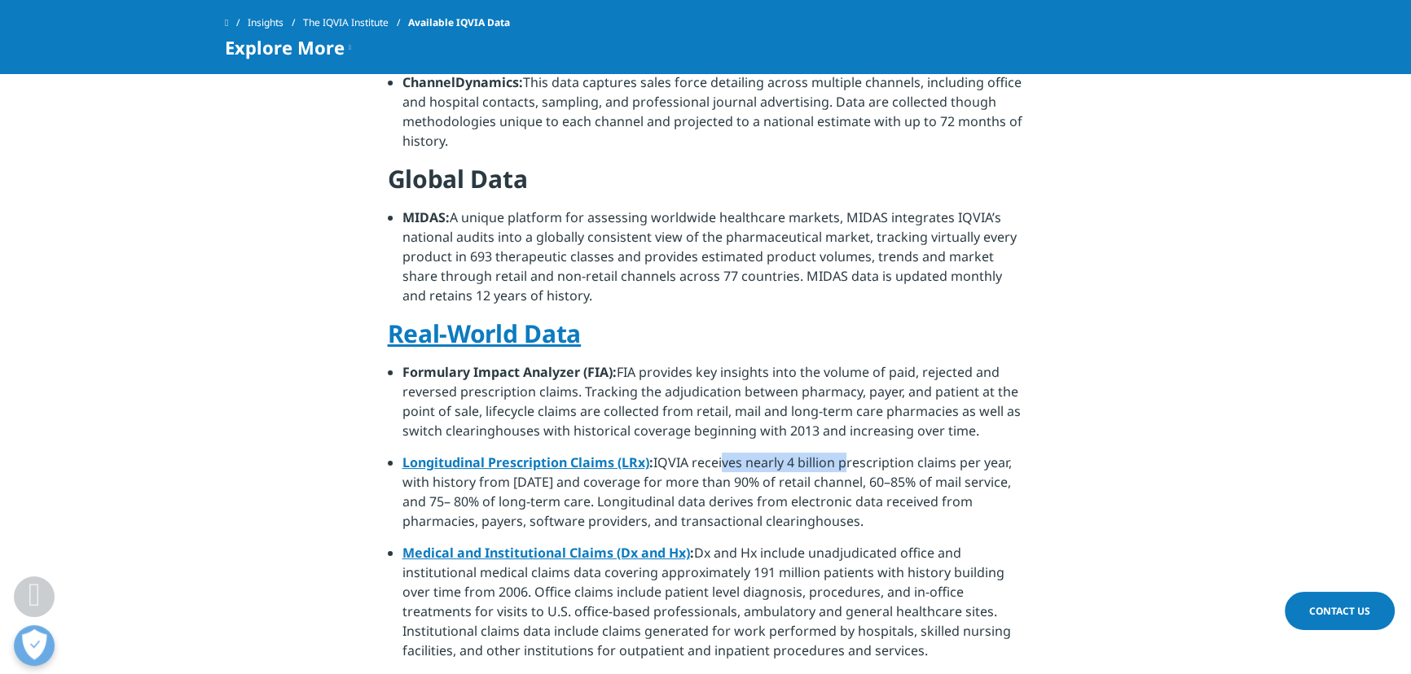
scroll to position [873, 0]
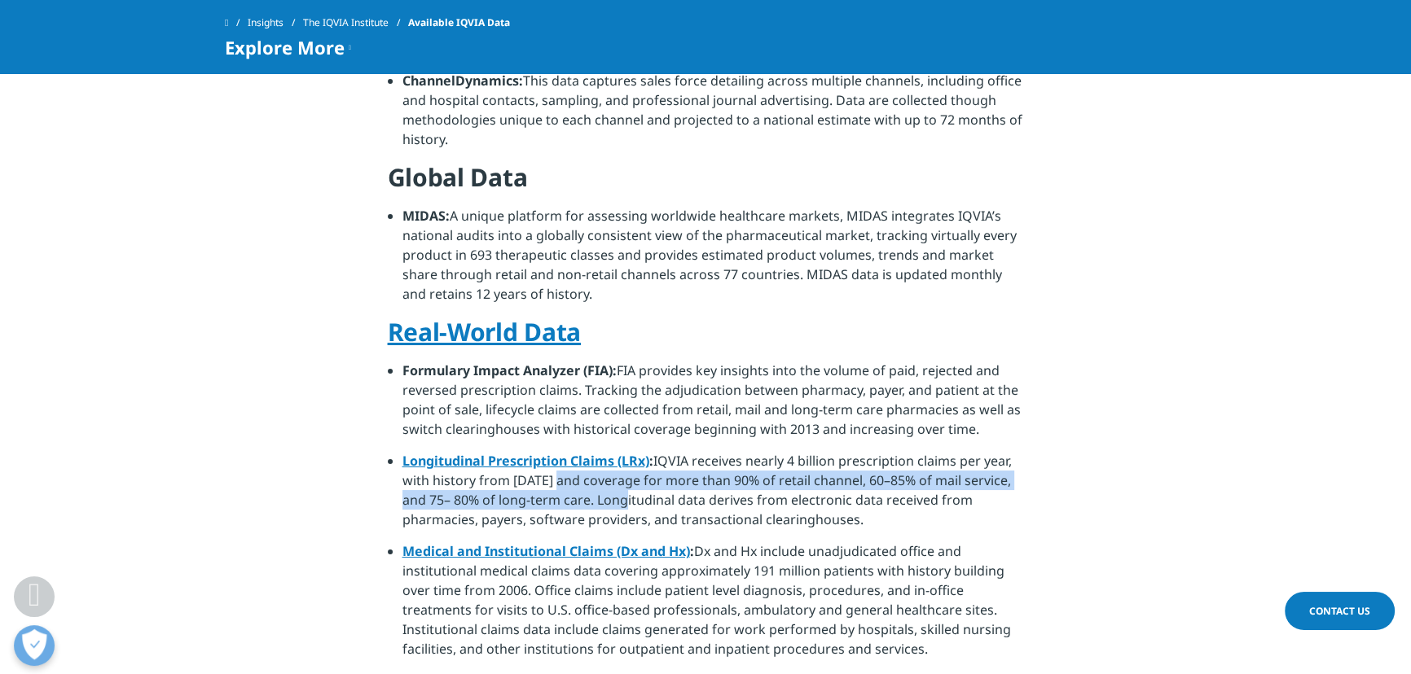
drag, startPoint x: 551, startPoint y: 456, endPoint x: 633, endPoint y: 472, distance: 82.9
click at [633, 472] on li "Longitudinal Prescription Claims (LRx) : IQVIA receives nearly 4 billion prescr…" at bounding box center [713, 496] width 622 height 90
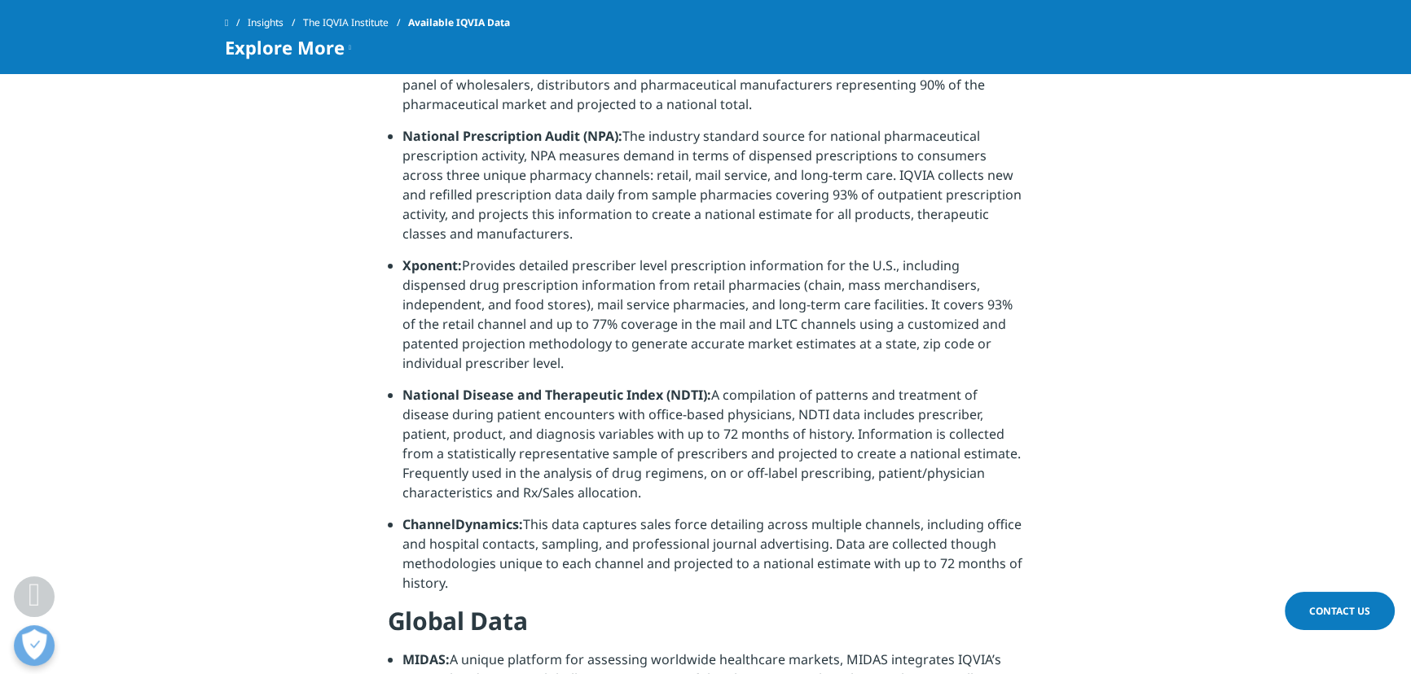
scroll to position [281, 0]
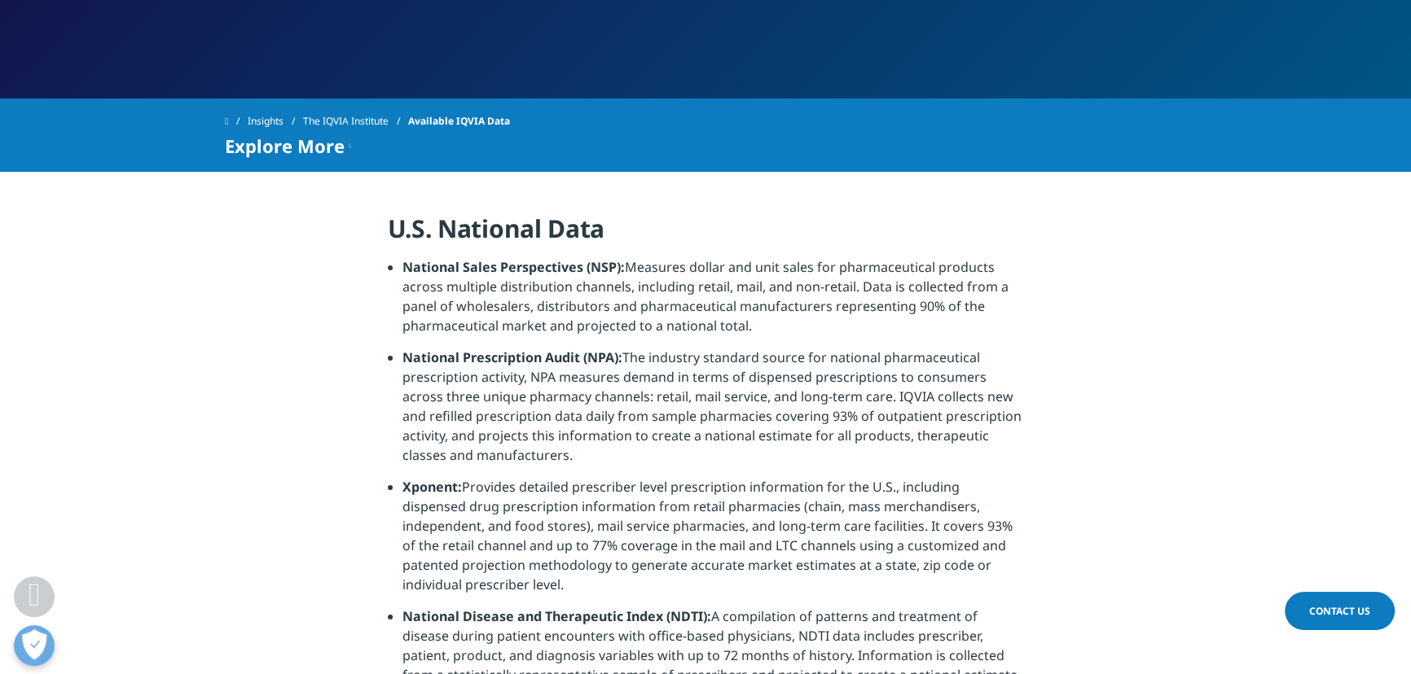
drag, startPoint x: 809, startPoint y: 417, endPoint x: 778, endPoint y: 424, distance: 31.8
click at [810, 418] on li "National Prescription Audit (NPA): The industry standard source for national ph…" at bounding box center [713, 413] width 622 height 130
drag, startPoint x: 868, startPoint y: 364, endPoint x: 850, endPoint y: 367, distance: 18.2
click at [868, 364] on li "National Prescription Audit (NPA): The industry standard source for national ph…" at bounding box center [713, 413] width 622 height 130
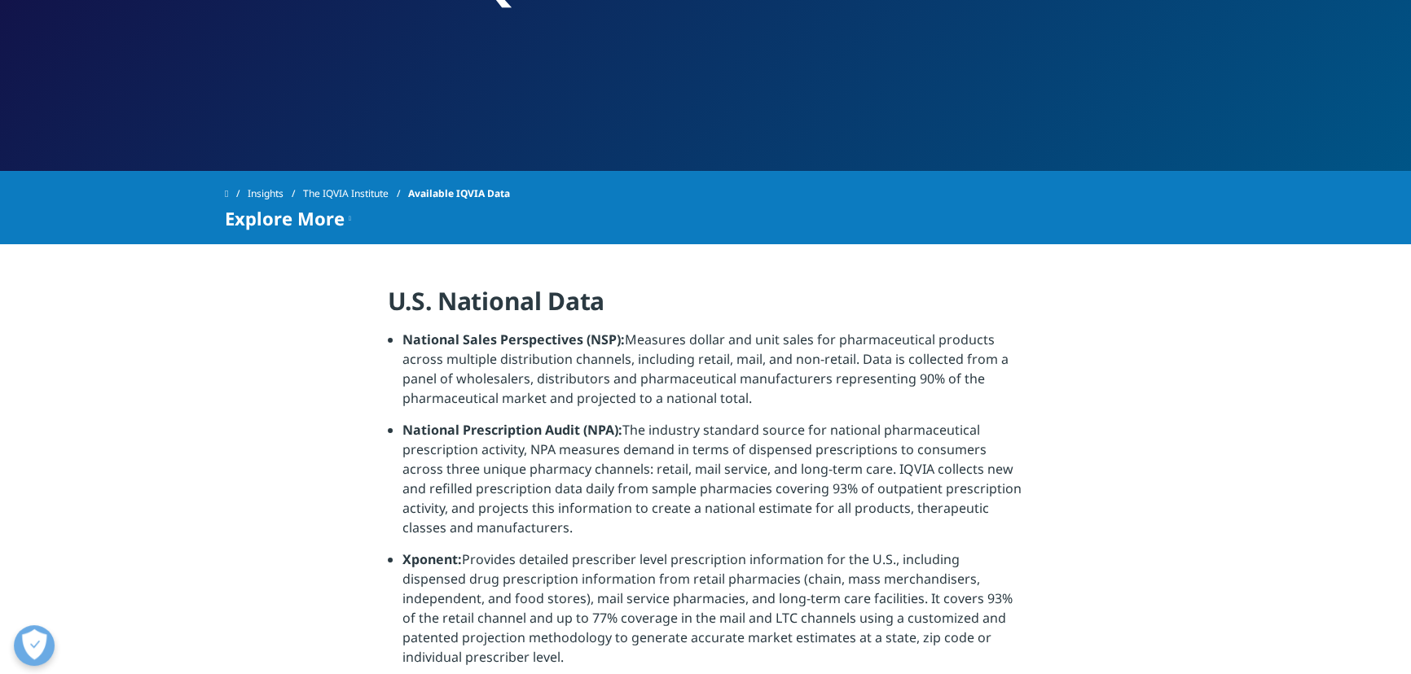
scroll to position [133, 0]
